Goal: Navigation & Orientation: Find specific page/section

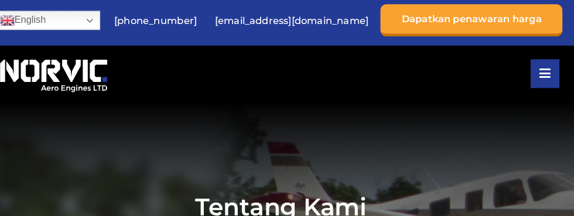
click at [440, 106] on section "Tentang Kami" at bounding box center [287, 206] width 574 height 205
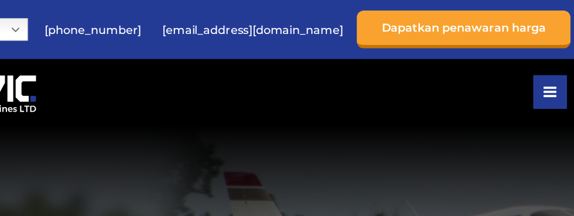
click at [455, 89] on div "Rumah Perombakan / Penukaran Mesin Siap Pakai Serangan Prop Komponen Tentang Ka…" at bounding box center [287, 76] width 557 height 55
click at [551, 79] on button at bounding box center [545, 77] width 28 height 28
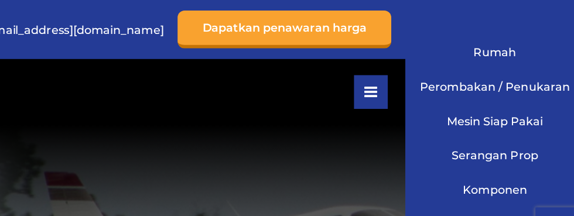
click at [491, 95] on link "Mesin Siap Pakai" at bounding box center [500, 101] width 132 height 29
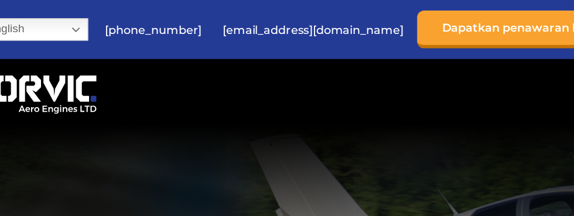
click at [444, 113] on section "Mesin Siap Pakai" at bounding box center [287, 206] width 574 height 205
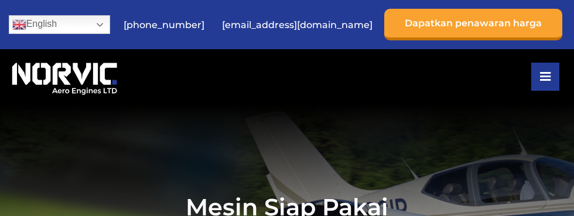
click at [334, 29] on font "[EMAIL_ADDRESS][DOMAIN_NAME]" at bounding box center [297, 24] width 151 height 11
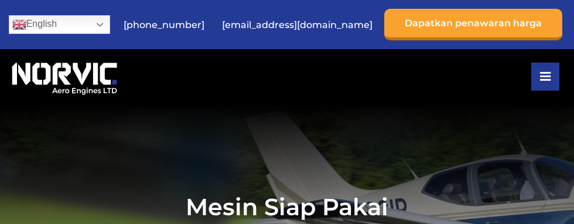
click at [371, 37] on link "[EMAIL_ADDRESS][DOMAIN_NAME]" at bounding box center [297, 25] width 162 height 29
